Goal: Book appointment/travel/reservation

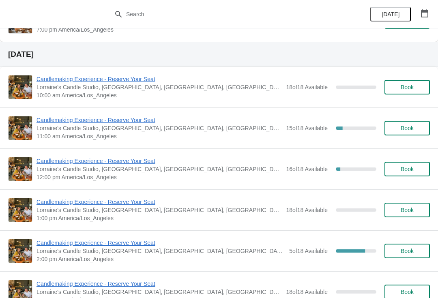
scroll to position [444, 0]
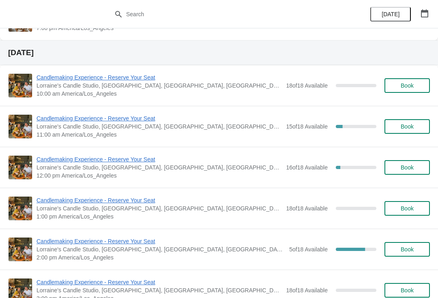
click at [418, 124] on span "Book" at bounding box center [407, 126] width 31 height 6
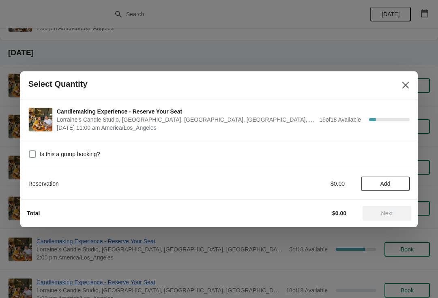
click at [392, 181] on span "Add" at bounding box center [386, 184] width 34 height 6
click at [399, 185] on icon at bounding box center [399, 183] width 9 height 9
click at [398, 183] on icon at bounding box center [399, 183] width 9 height 9
click at [401, 182] on icon at bounding box center [399, 183] width 9 height 9
click at [398, 187] on icon at bounding box center [399, 183] width 9 height 9
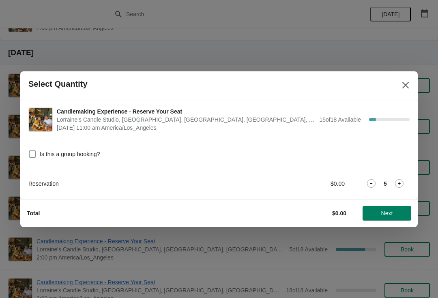
click at [399, 183] on icon at bounding box center [399, 183] width 3 height 3
click at [401, 185] on icon at bounding box center [399, 183] width 9 height 9
click at [394, 213] on span "Next" at bounding box center [387, 213] width 36 height 6
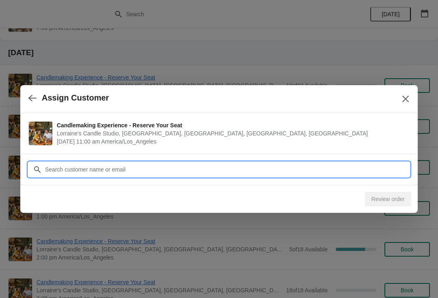
click at [319, 172] on input "Customer" at bounding box center [227, 169] width 365 height 15
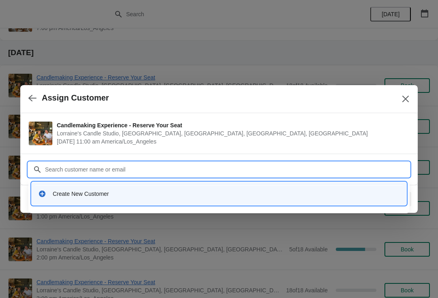
click at [205, 193] on div "Create New Customer" at bounding box center [226, 194] width 347 height 8
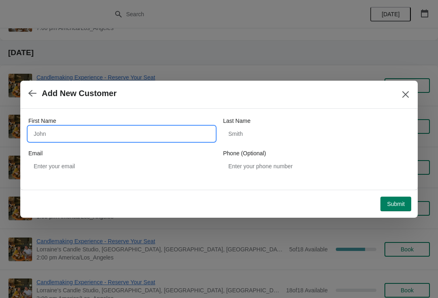
click at [153, 128] on input "First Name" at bounding box center [121, 134] width 187 height 15
type input "[PERSON_NAME]"
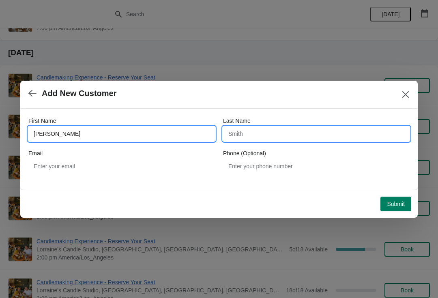
click at [302, 140] on input "Last Name" at bounding box center [316, 134] width 187 height 15
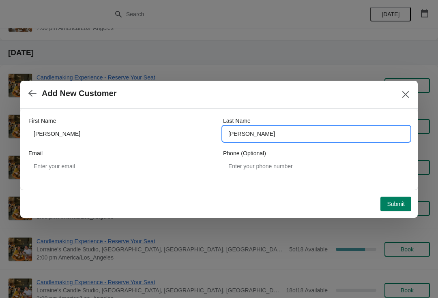
type input "[PERSON_NAME]"
